Goal: Information Seeking & Learning: Find specific page/section

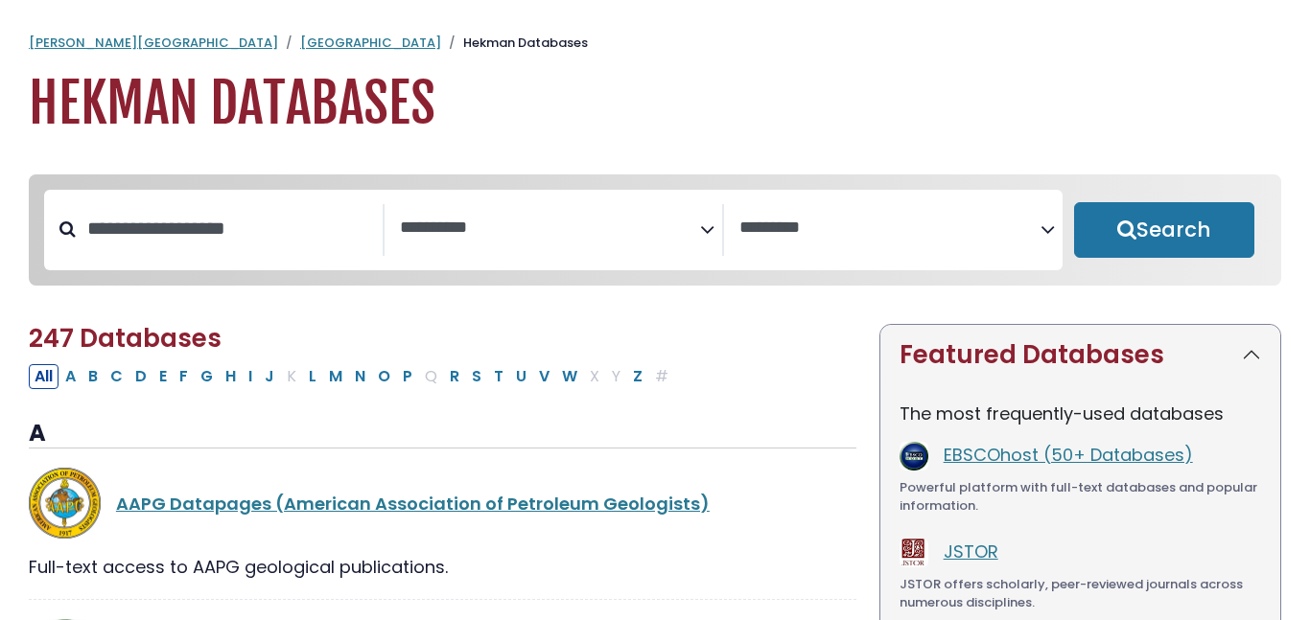
select select "Database Subject Filter"
select select "Database Vendors Filter"
click at [163, 240] on input "Search database by title or keyword" at bounding box center [229, 229] width 307 height 32
type input "********"
click at [1074, 202] on button "Search" at bounding box center [1164, 230] width 180 height 56
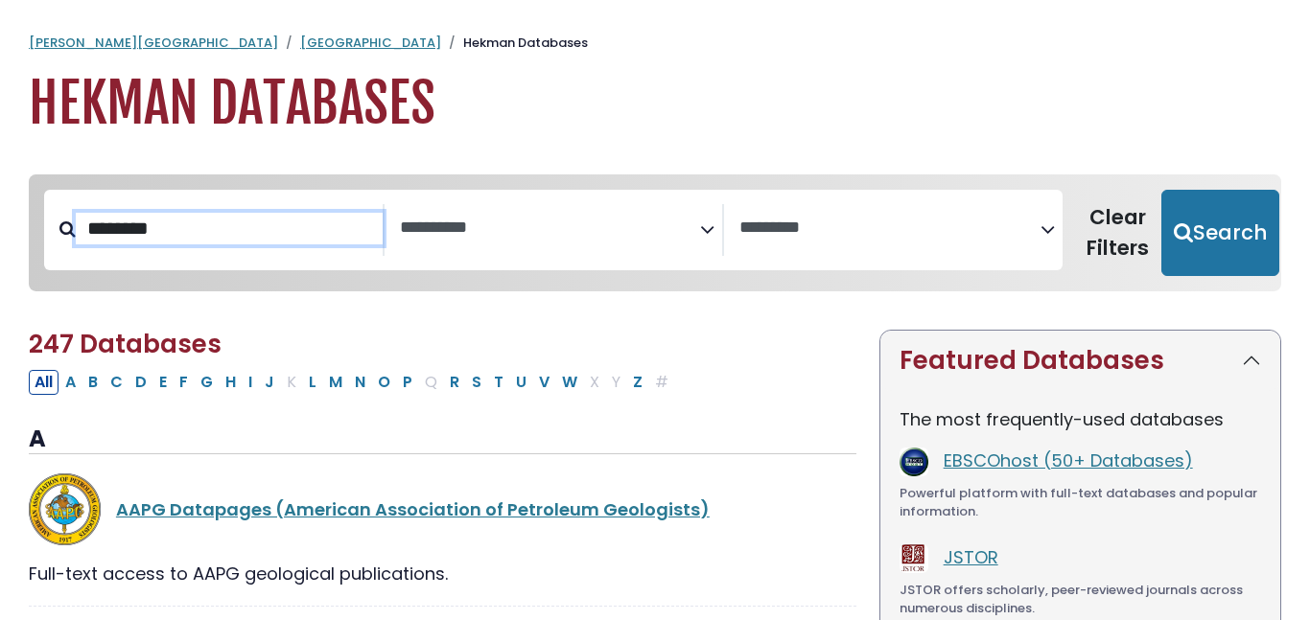
select select "Database Subject Filter"
select select "Database Vendors Filter"
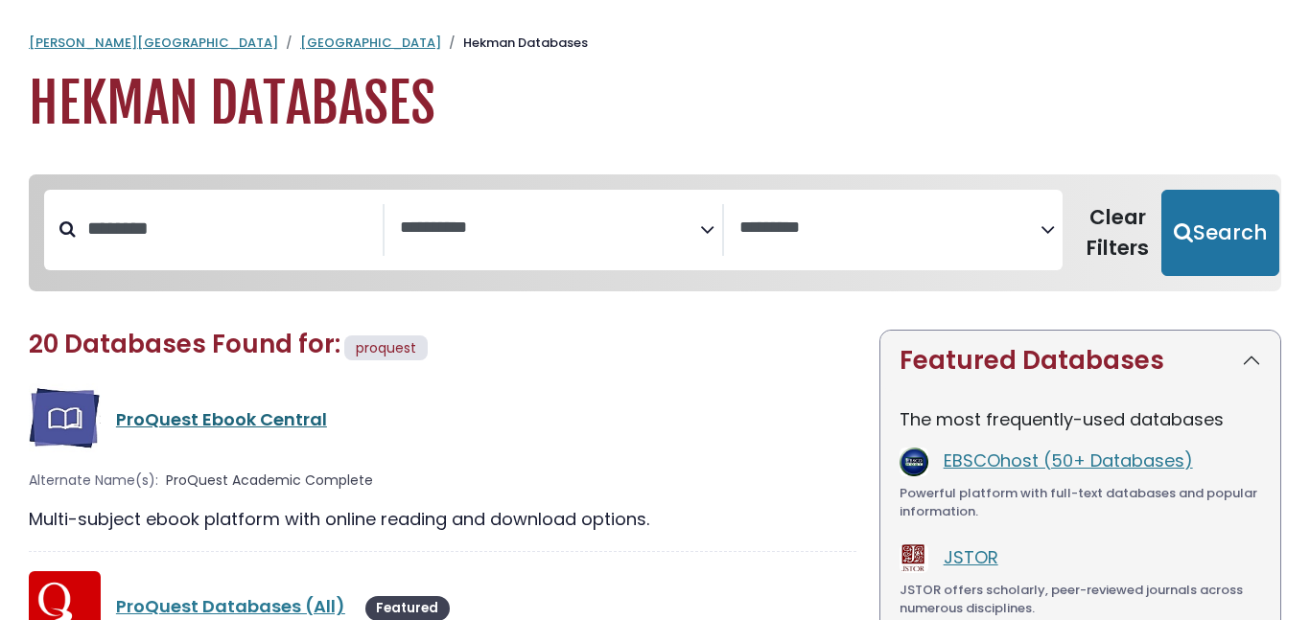
click at [191, 423] on link "ProQuest Ebook Central" at bounding box center [221, 419] width 211 height 24
